Goal: Communication & Community: Answer question/provide support

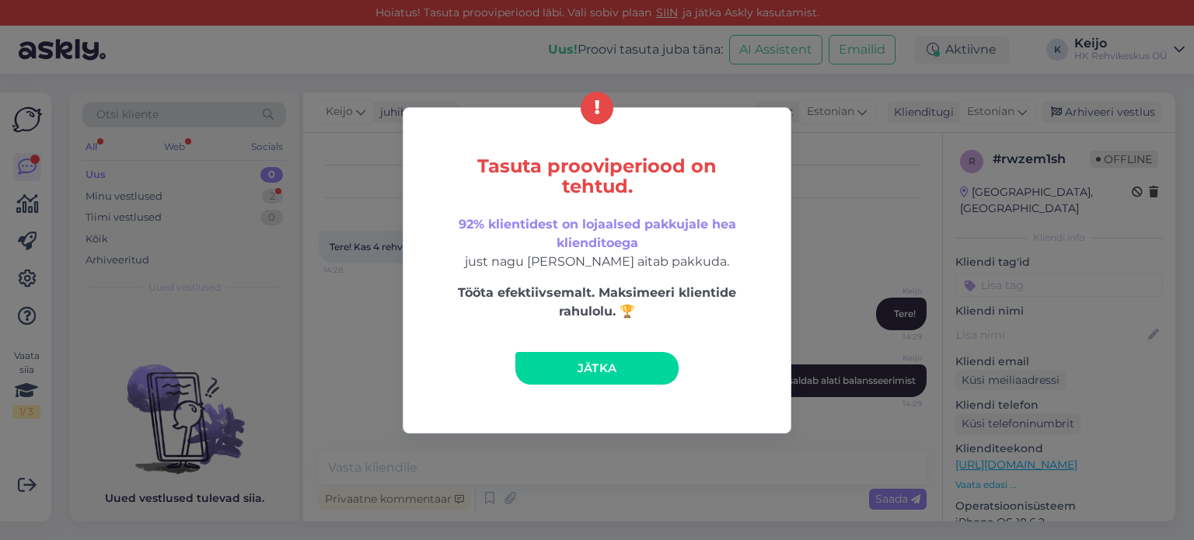
click at [571, 359] on link "Jätka" at bounding box center [596, 368] width 163 height 33
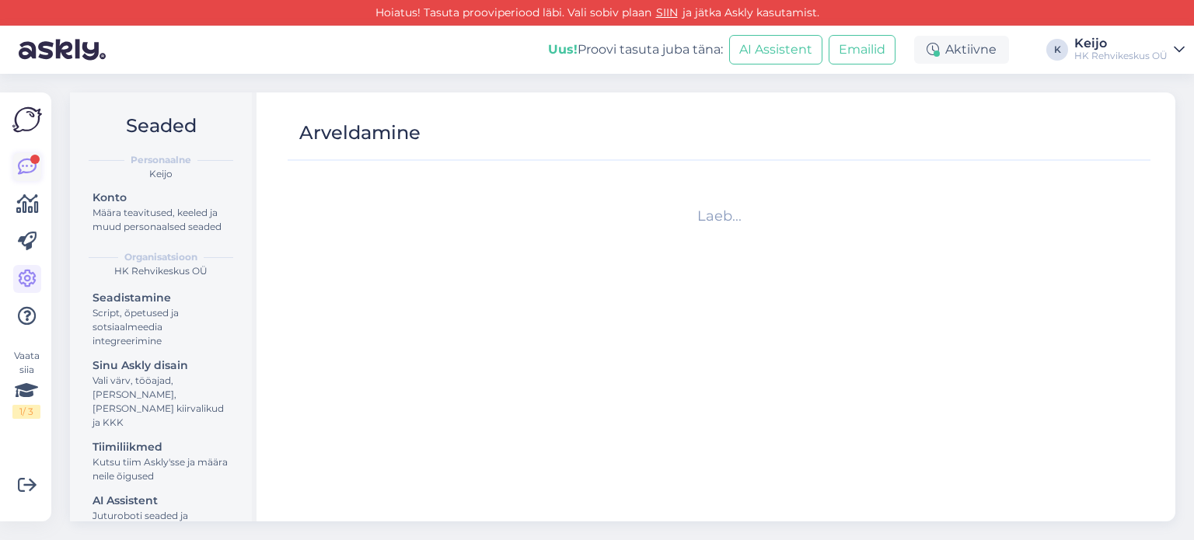
click at [18, 170] on icon at bounding box center [27, 167] width 19 height 19
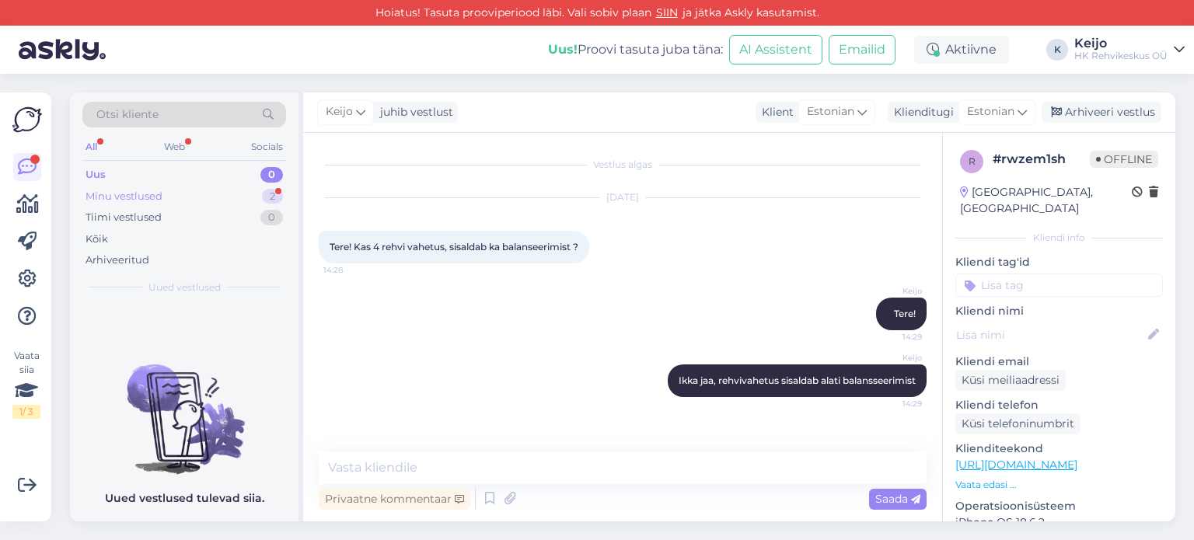
click at [278, 195] on div "2" at bounding box center [272, 197] width 21 height 16
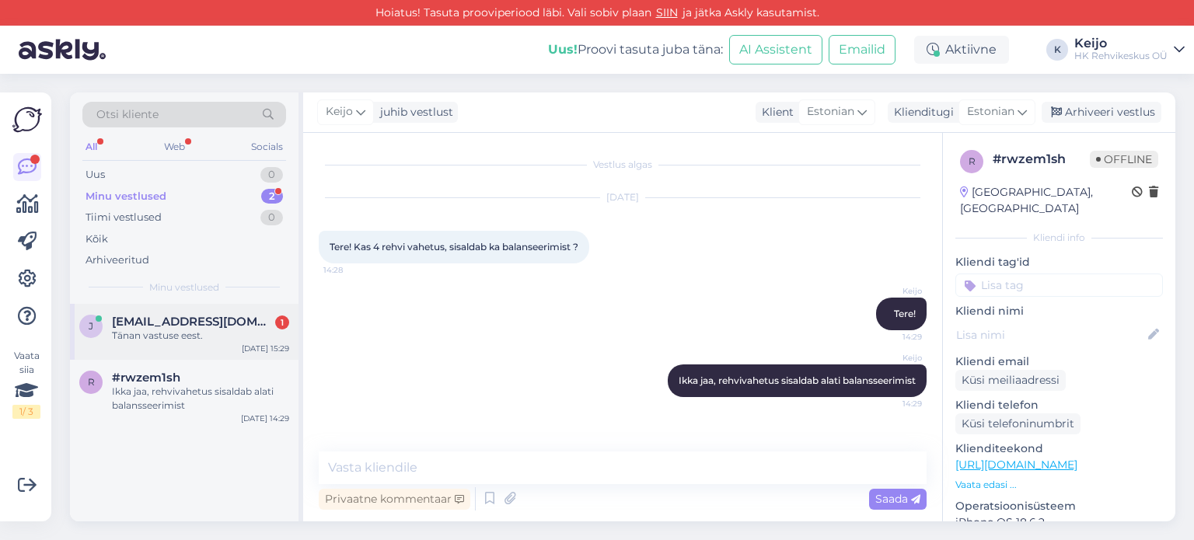
click at [245, 326] on div "[EMAIL_ADDRESS][DOMAIN_NAME] 1" at bounding box center [200, 322] width 177 height 14
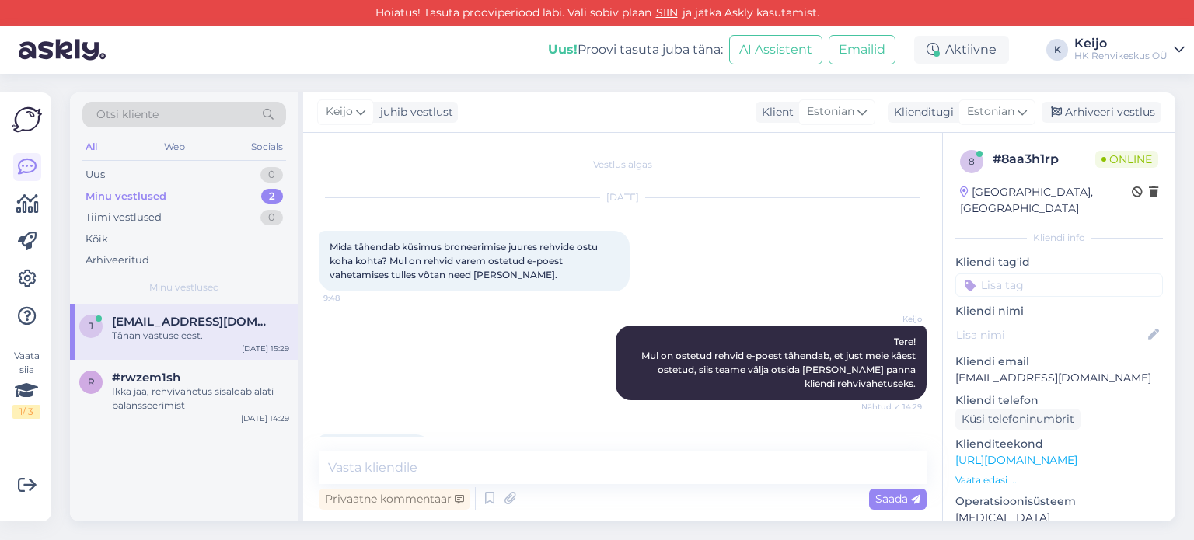
scroll to position [47, 0]
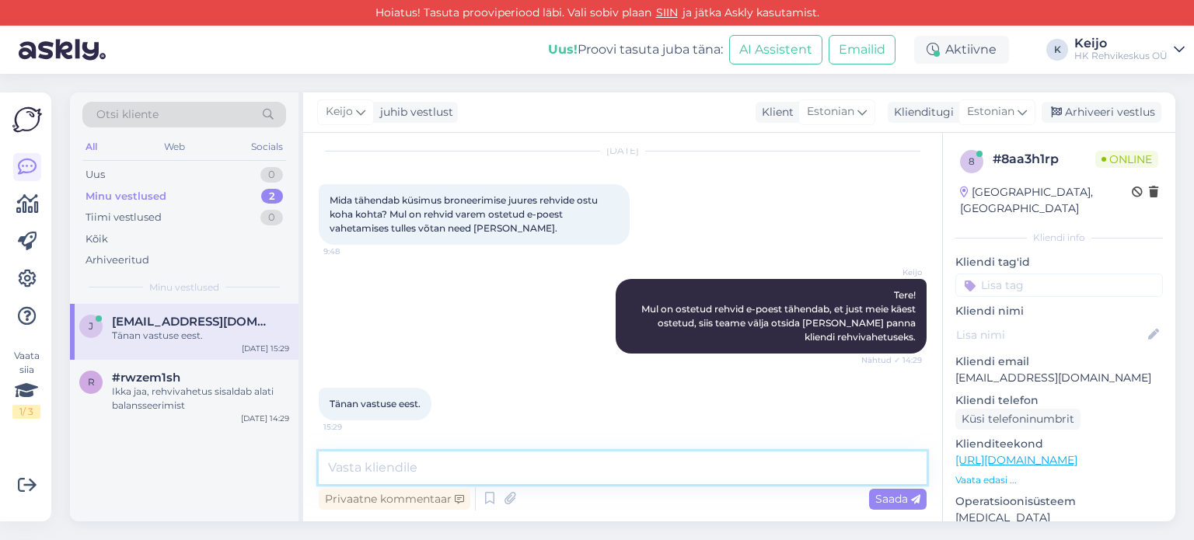
click at [516, 463] on textarea at bounding box center [623, 468] width 608 height 33
type textarea "aga palun :)"
click at [887, 500] on span "Saada" at bounding box center [897, 499] width 45 height 14
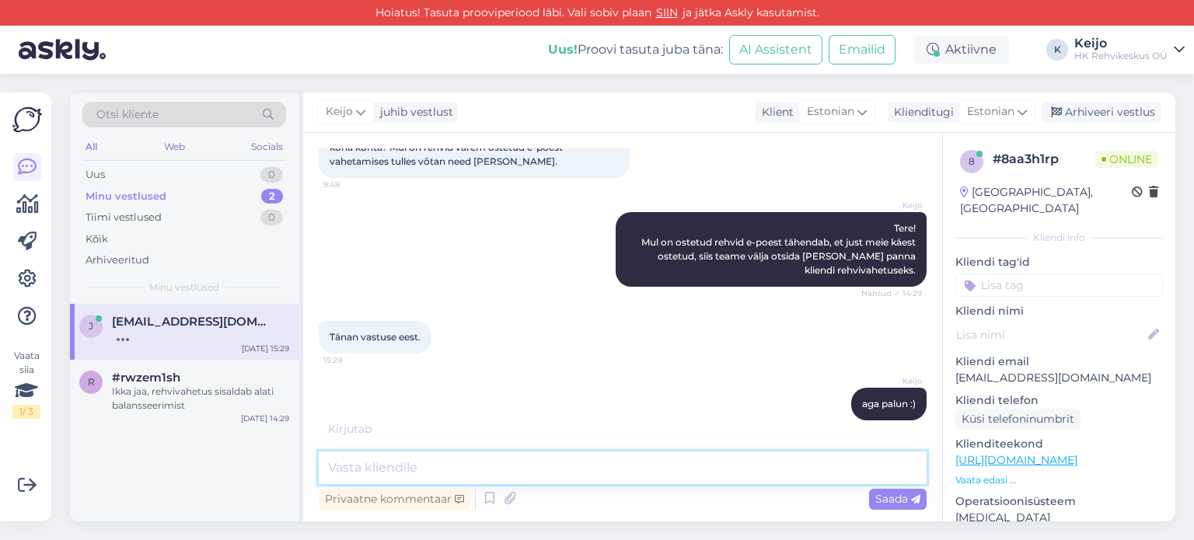
click at [538, 469] on textarea at bounding box center [623, 468] width 608 height 33
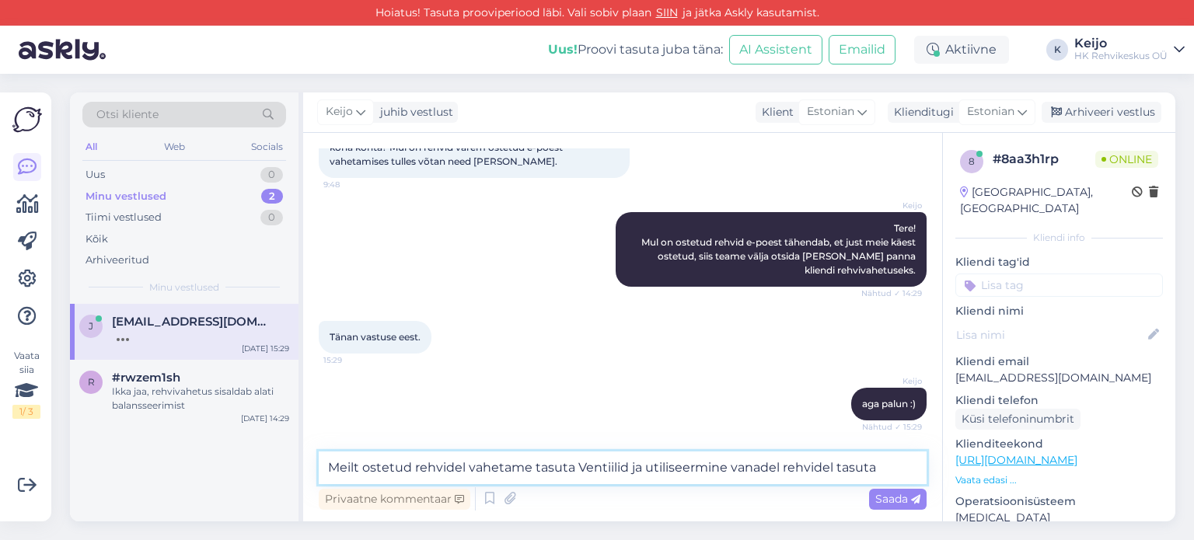
type textarea "Meilt ostetud rehvidel vahetame tasuta Ventiilid ja utiliseermine vanadel rehvi…"
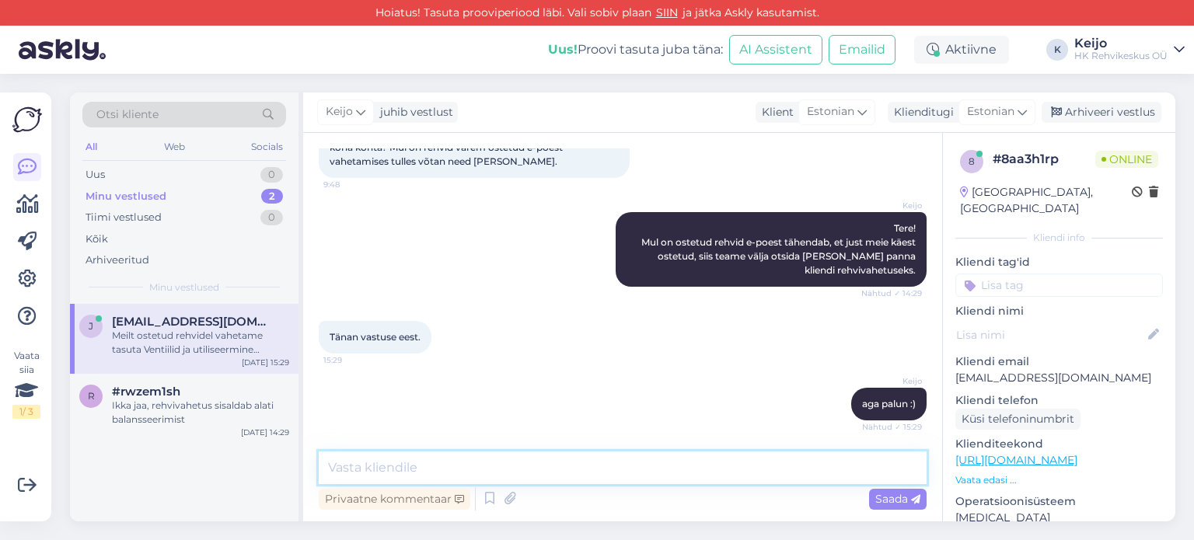
scroll to position [194, 0]
